Goal: Task Accomplishment & Management: Manage account settings

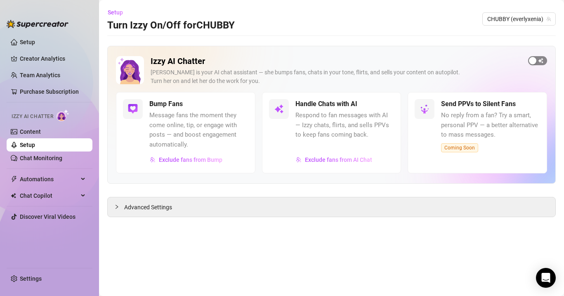
click at [536, 59] on div "button" at bounding box center [532, 60] width 7 height 7
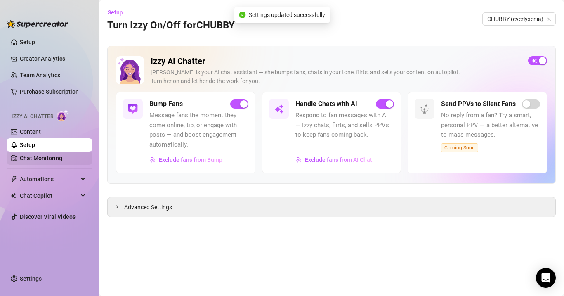
click at [62, 155] on link "Chat Monitoring" at bounding box center [41, 158] width 43 height 7
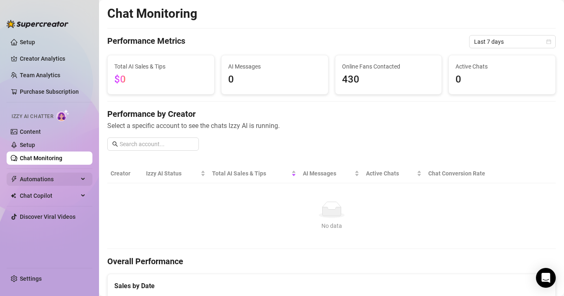
click at [56, 177] on span "Automations" at bounding box center [49, 179] width 59 height 13
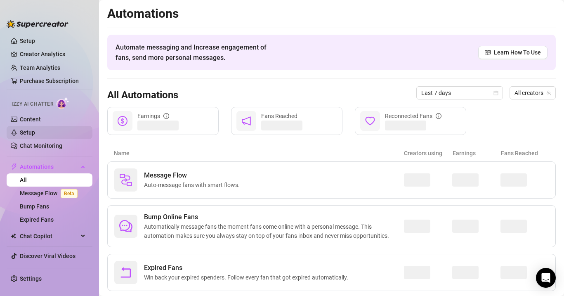
click at [35, 135] on link "Setup" at bounding box center [27, 132] width 15 height 7
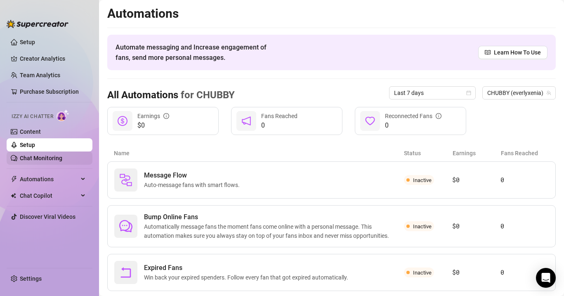
click at [62, 156] on link "Chat Monitoring" at bounding box center [41, 158] width 43 height 7
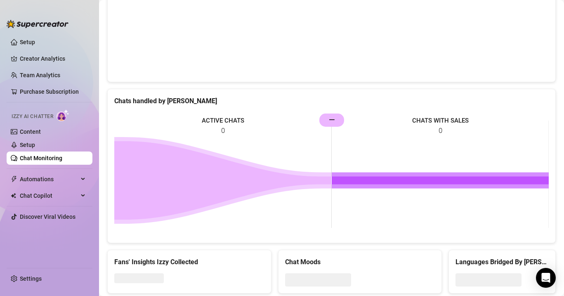
scroll to position [327, 0]
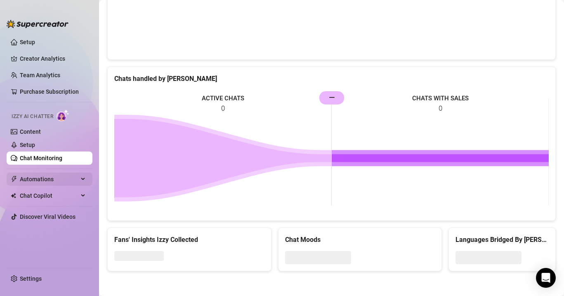
click at [64, 180] on span "Automations" at bounding box center [49, 179] width 59 height 13
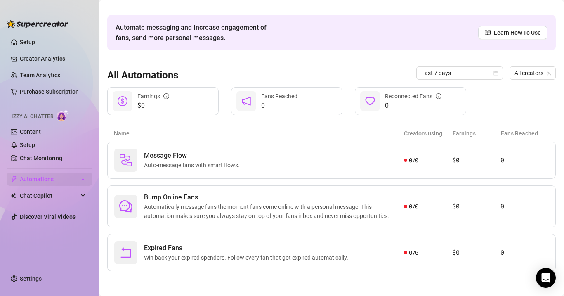
scroll to position [20, 0]
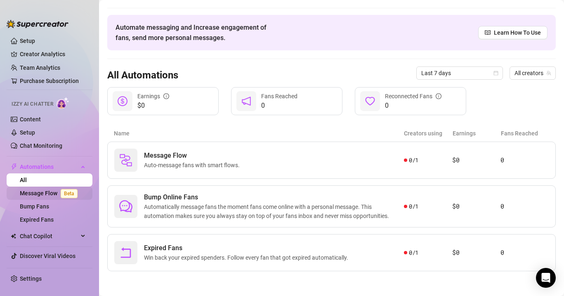
click at [53, 194] on link "Message Flow Beta" at bounding box center [50, 193] width 61 height 7
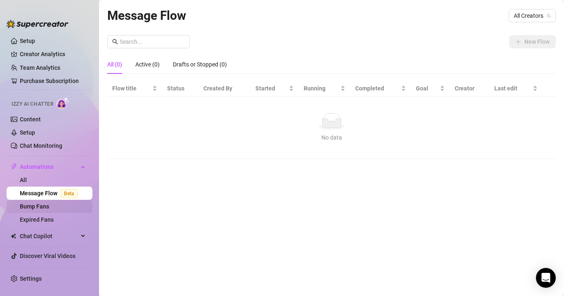
click at [49, 206] on link "Bump Fans" at bounding box center [34, 206] width 29 height 7
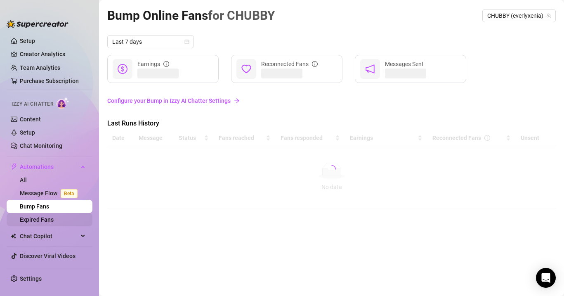
click at [50, 217] on link "Expired Fans" at bounding box center [37, 219] width 34 height 7
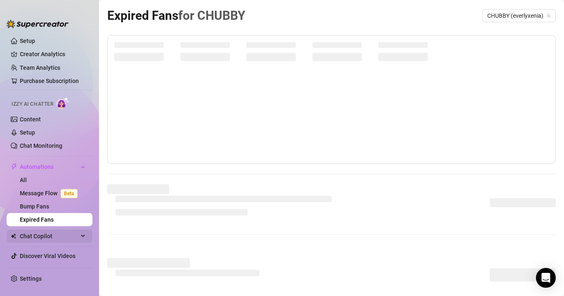
click at [51, 235] on span "Chat Copilot" at bounding box center [49, 236] width 59 height 13
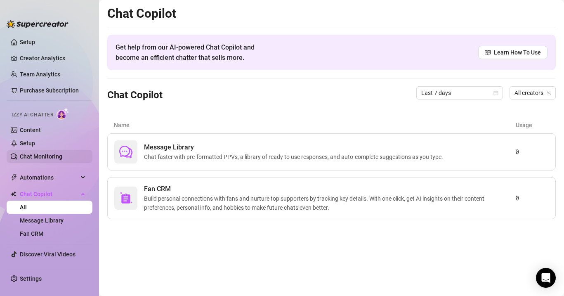
click at [45, 154] on link "Chat Monitoring" at bounding box center [41, 156] width 43 height 7
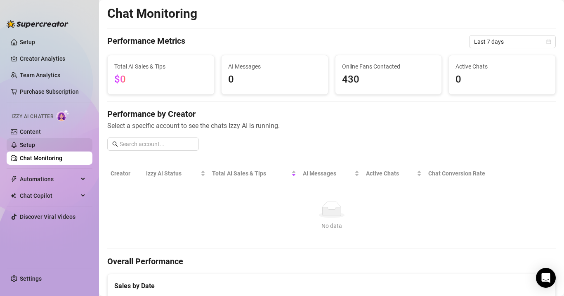
click at [35, 142] on link "Setup" at bounding box center [27, 145] width 15 height 7
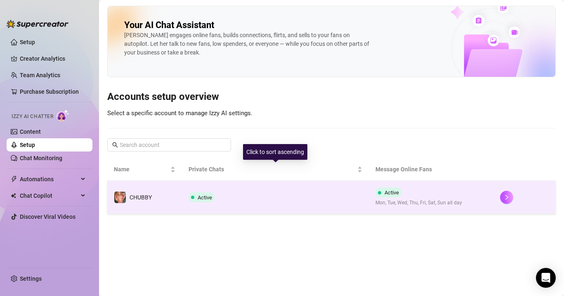
click at [254, 186] on td "Active" at bounding box center [275, 197] width 187 height 33
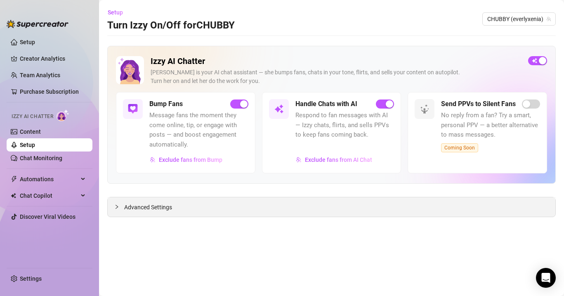
click at [321, 207] on div "Advanced Settings" at bounding box center [332, 206] width 448 height 19
click at [162, 208] on span "Advanced Settings" at bounding box center [148, 207] width 48 height 9
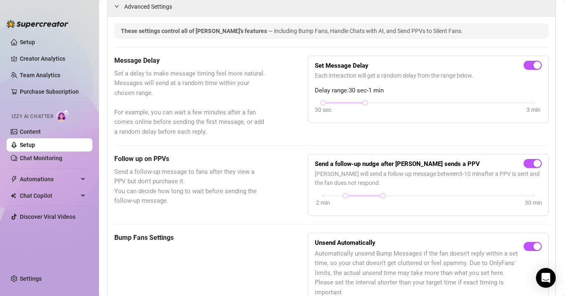
scroll to position [210, 0]
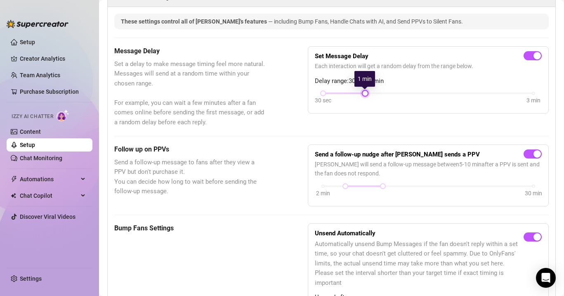
drag, startPoint x: 365, startPoint y: 95, endPoint x: 355, endPoint y: 97, distance: 9.6
click at [355, 97] on div "30 sec 3 min" at bounding box center [428, 99] width 227 height 16
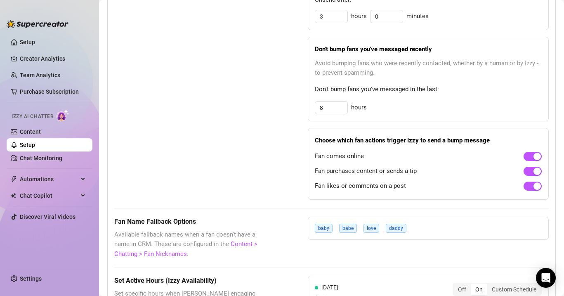
scroll to position [508, 0]
click at [330, 101] on input "8" at bounding box center [331, 107] width 32 height 12
type input "3"
click at [294, 125] on div "Bump Fans Settings Unsend Automatically Automatically unsend Bump Messages if t…" at bounding box center [331, 62] width 435 height 274
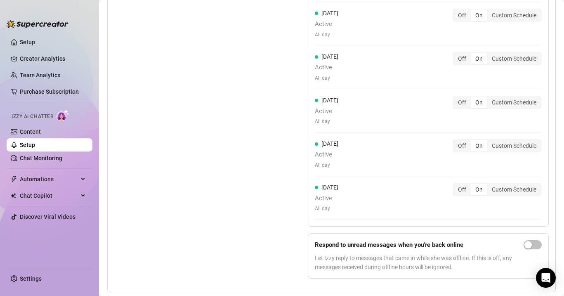
scroll to position [881, 0]
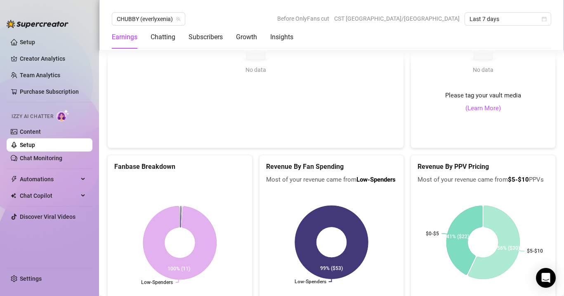
scroll to position [1589, 0]
